Goal: Find contact information

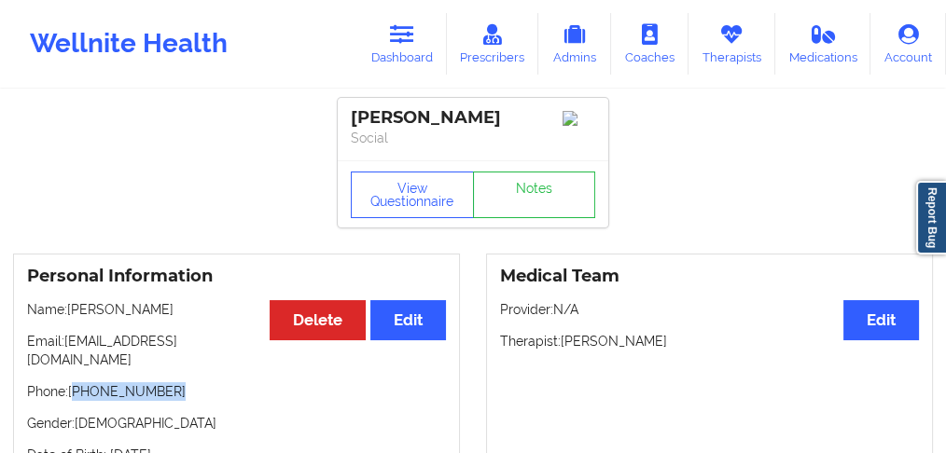
click at [76, 382] on p "Phone: [PHONE_NUMBER]" at bounding box center [236, 391] width 419 height 19
click at [414, 39] on icon at bounding box center [402, 34] width 24 height 21
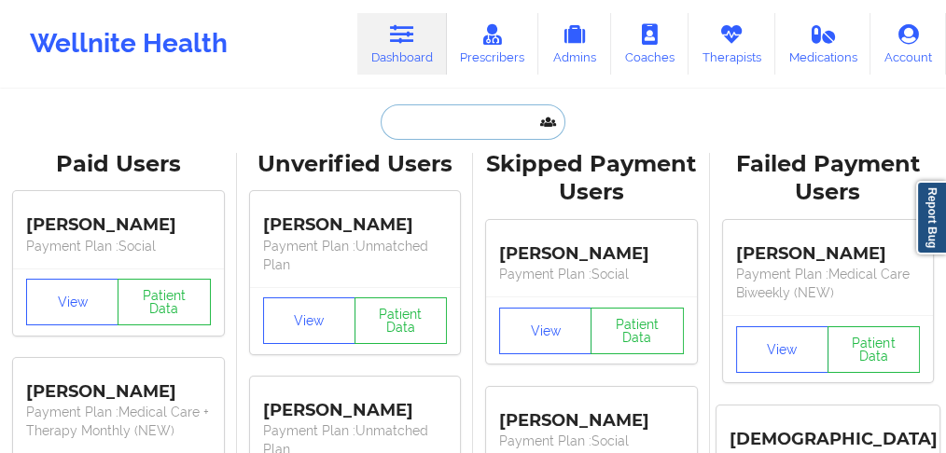
click at [396, 122] on input "text" at bounding box center [472, 121] width 185 height 35
paste input "[PERSON_NAME]"
type input "[PERSON_NAME]"
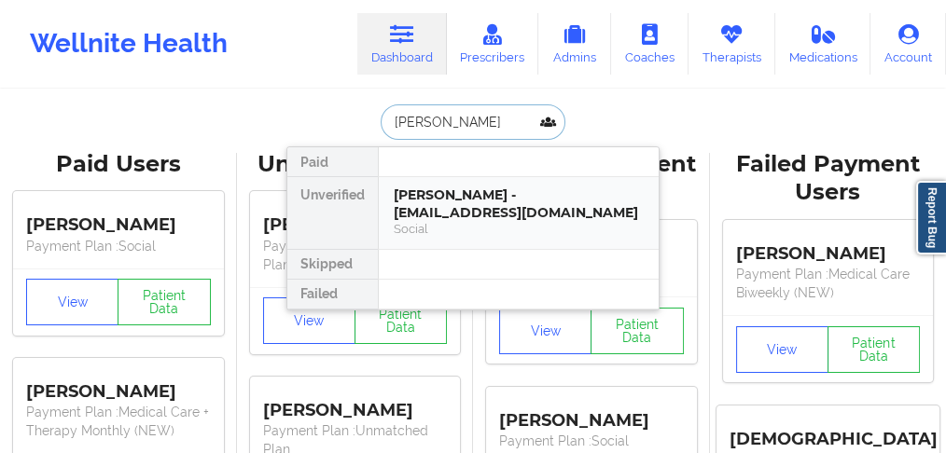
click at [447, 213] on div "[PERSON_NAME] - [EMAIL_ADDRESS][DOMAIN_NAME]" at bounding box center [519, 203] width 250 height 35
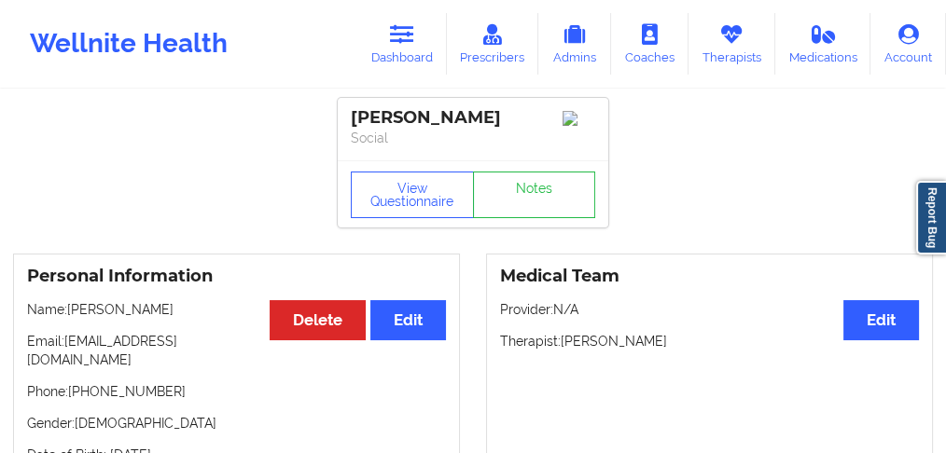
click at [76, 382] on p "Phone: [PHONE_NUMBER]" at bounding box center [236, 391] width 419 height 19
drag, startPoint x: 105, startPoint y: 378, endPoint x: 75, endPoint y: 375, distance: 30.9
click at [75, 382] on p "Phone: [PHONE_NUMBER]" at bounding box center [236, 391] width 419 height 19
copy p "19049626384"
